Goal: Find specific page/section: Find specific page/section

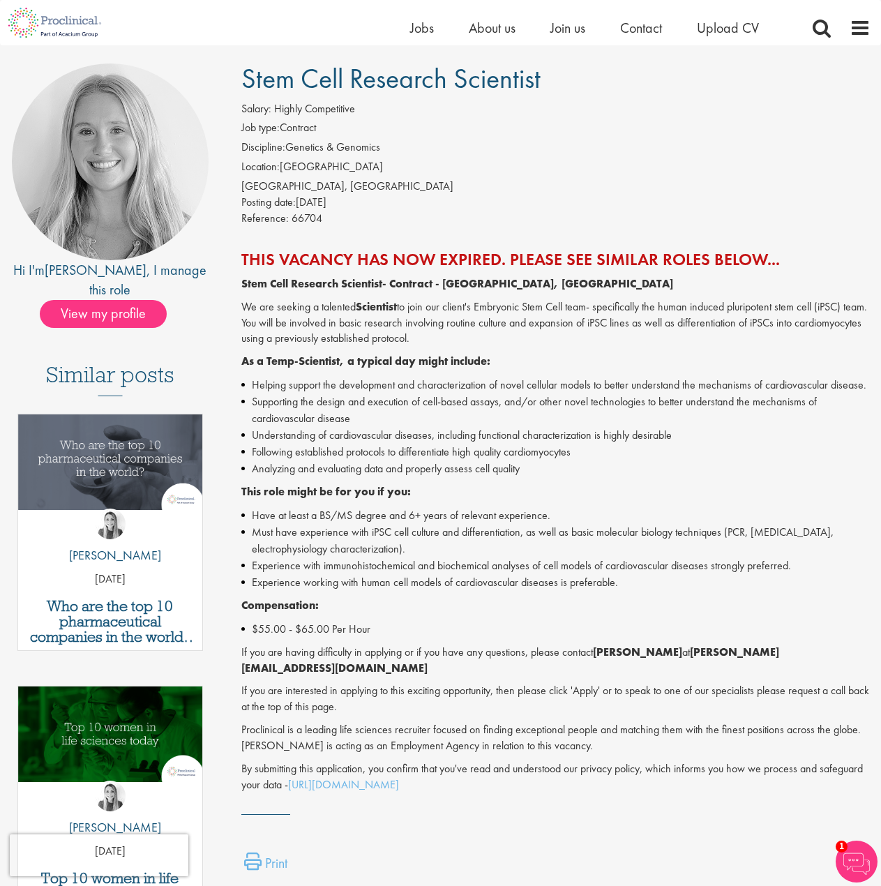
scroll to position [87, 0]
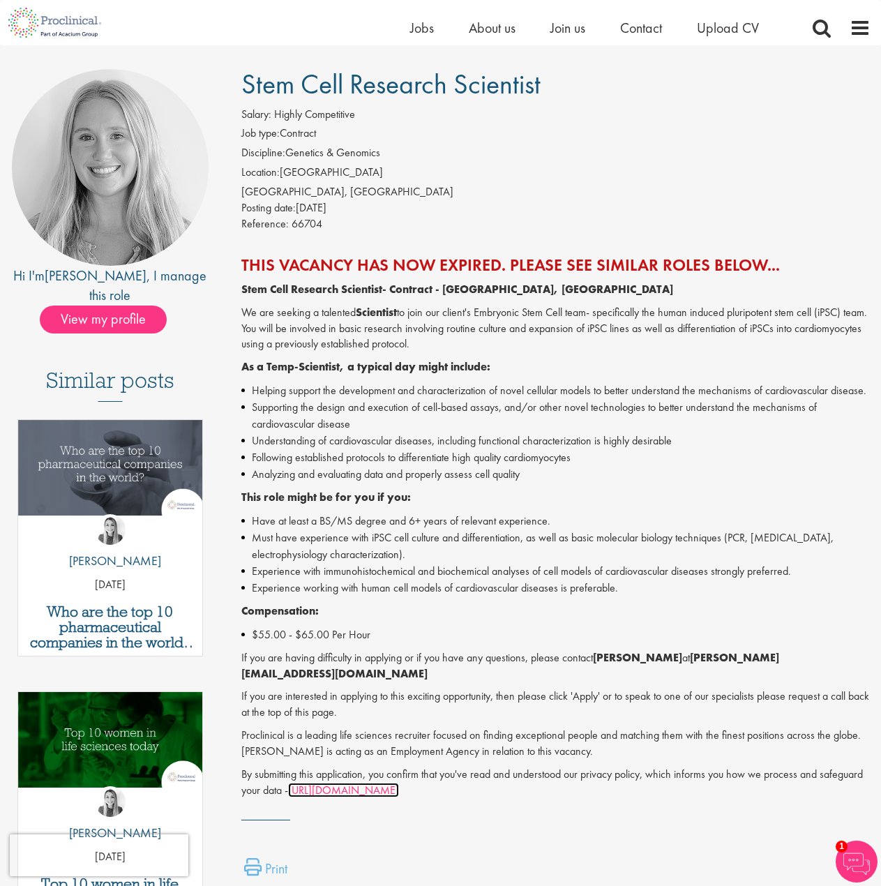
click at [352, 783] on link "[URL][DOMAIN_NAME]" at bounding box center [343, 790] width 111 height 15
